Goal: Task Accomplishment & Management: Use online tool/utility

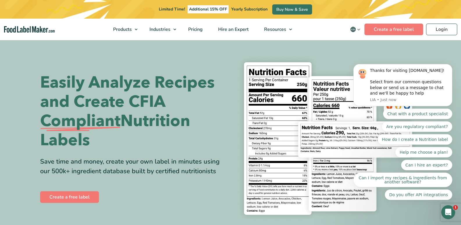
click at [434, 30] on body "Thanks for visiting [DOMAIN_NAME]! Select from our common questions below or se…" at bounding box center [403, 99] width 112 height 215
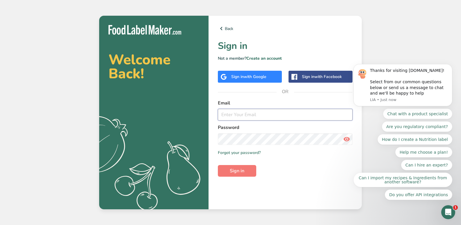
type input "chloe@binerie.com"
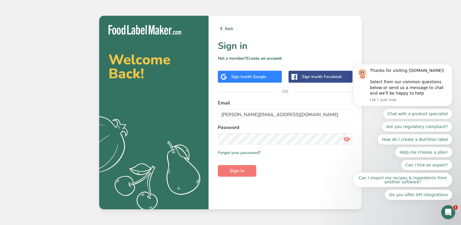
click at [226, 177] on div "Back Sign in Not a member? Create an account Sign in with Google Sign in with F…" at bounding box center [285, 112] width 153 height 193
click at [230, 172] on span "Sign in" at bounding box center [237, 170] width 15 height 7
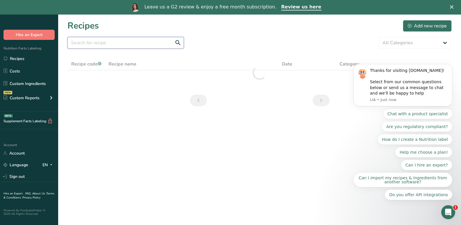
click at [96, 41] on input "text" at bounding box center [125, 43] width 116 height 12
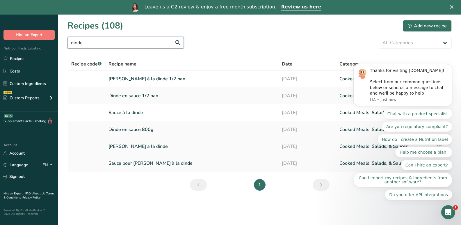
type input "dinde"
click at [133, 145] on link "Pâté à la dinde" at bounding box center [191, 146] width 166 height 12
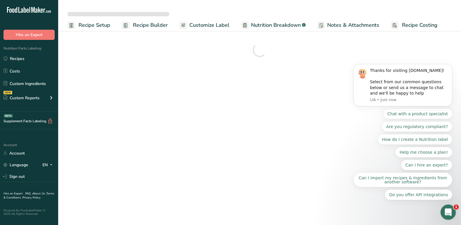
click at [450, 208] on icon "Open Intercom Messenger" at bounding box center [448, 211] width 10 height 10
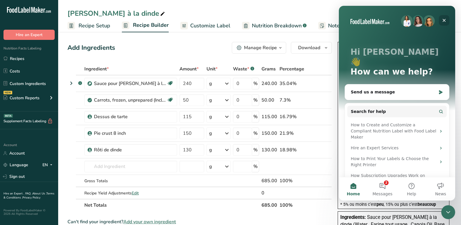
click at [445, 18] on div "Close" at bounding box center [444, 20] width 10 height 10
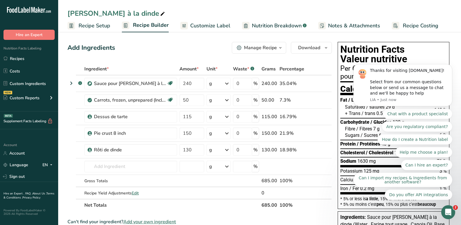
click at [403, 25] on body "Thanks for visiting [DOMAIN_NAME]! Select from our common questions below or se…" at bounding box center [403, 99] width 112 height 215
click at [367, 25] on body "Thanks for visiting [DOMAIN_NAME]! Select from our common questions below or se…" at bounding box center [403, 99] width 112 height 215
click at [347, 27] on body "Thanks for visiting [DOMAIN_NAME]! Select from our common questions below or se…" at bounding box center [403, 99] width 112 height 215
click html "Thanks for visiting [DOMAIN_NAME]! Select from our common questions below or se…"
click at [336, 24] on span "Notes & Attachments" at bounding box center [354, 26] width 52 height 8
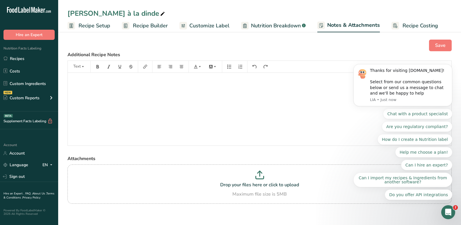
click at [96, 25] on span "Recipe Setup" at bounding box center [95, 26] width 32 height 8
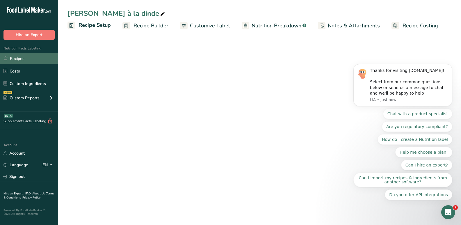
click at [23, 55] on link "Recipes" at bounding box center [29, 58] width 58 height 11
